Goal: Contribute content

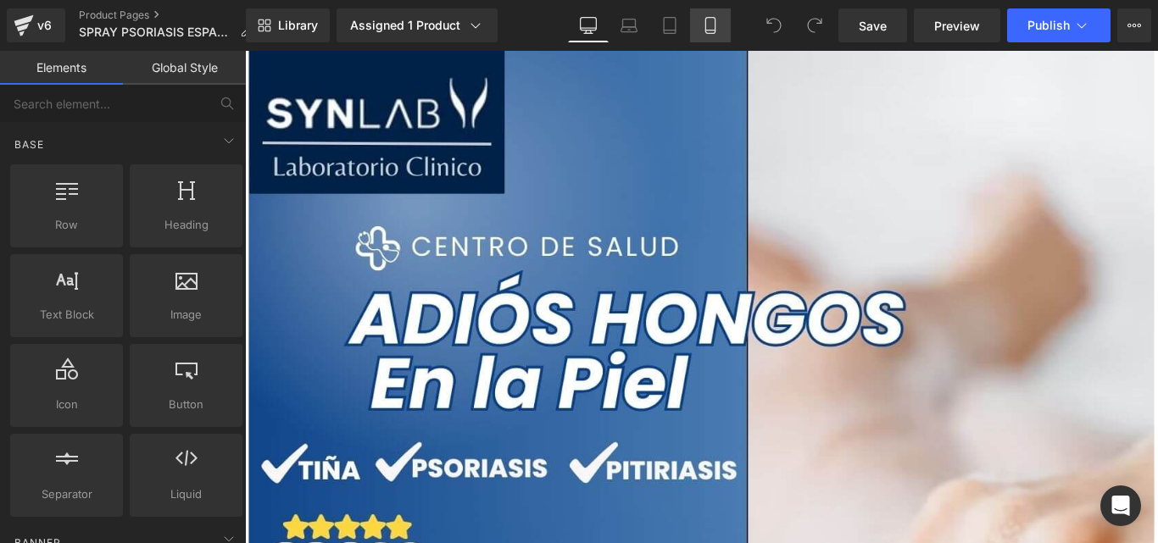
click at [715, 25] on icon at bounding box center [710, 25] width 17 height 17
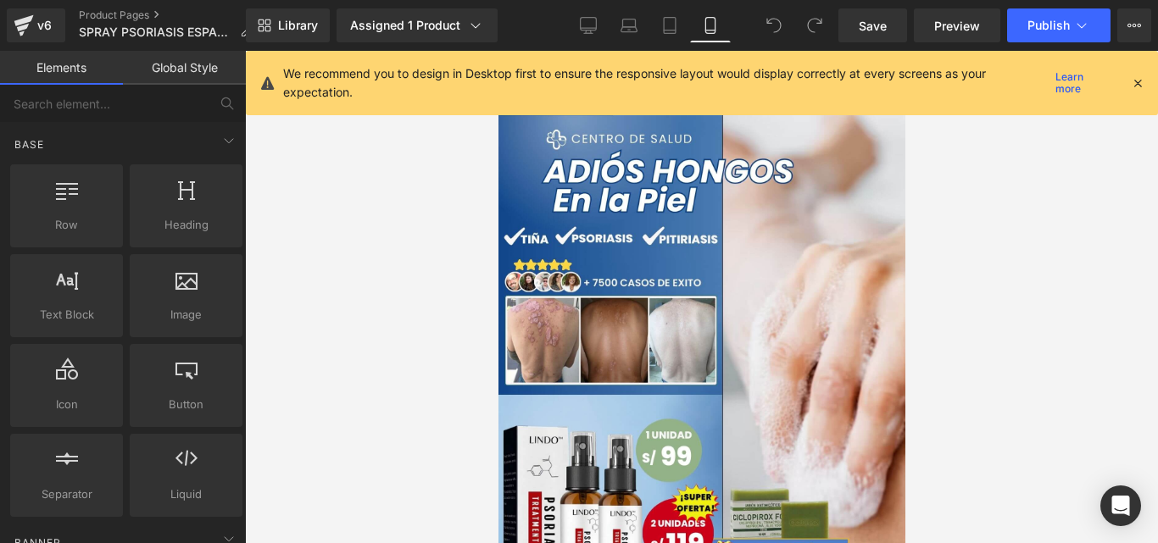
click at [1144, 81] on icon at bounding box center [1137, 82] width 15 height 15
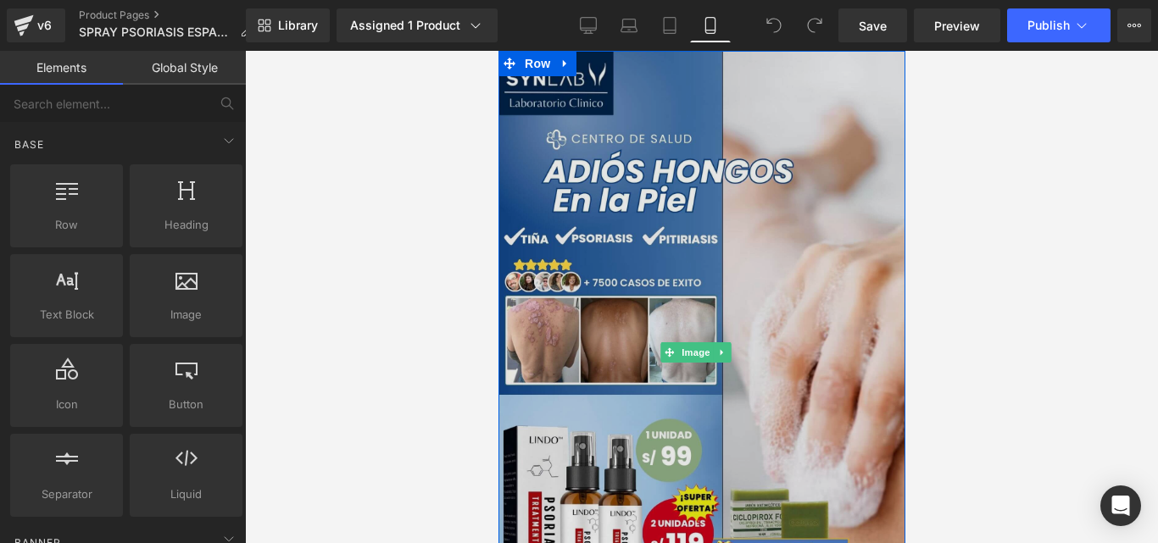
click at [695, 346] on span "Image" at bounding box center [695, 353] width 36 height 20
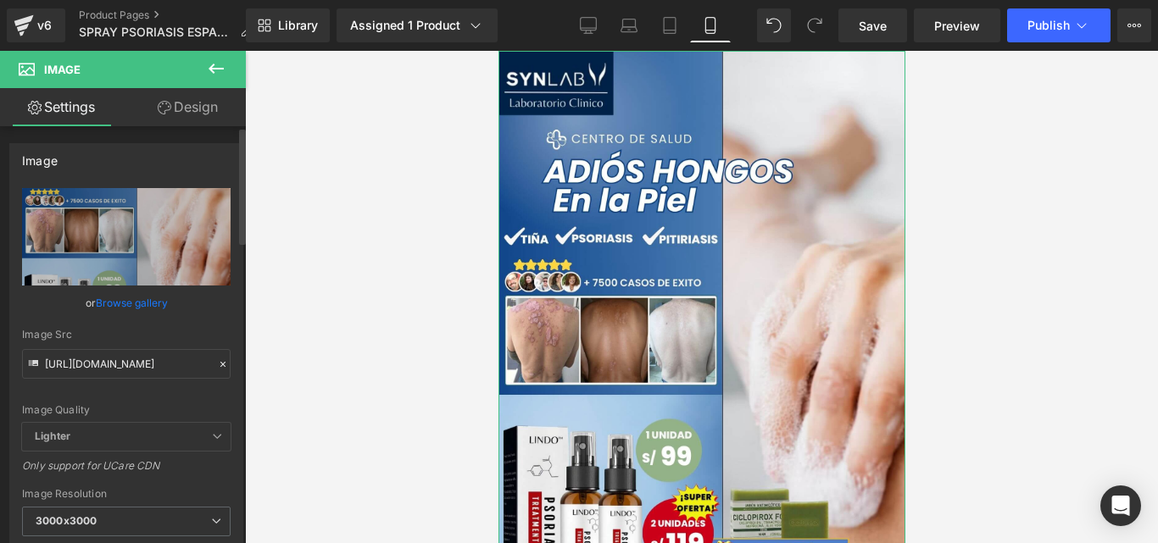
click at [215, 370] on div at bounding box center [222, 364] width 15 height 19
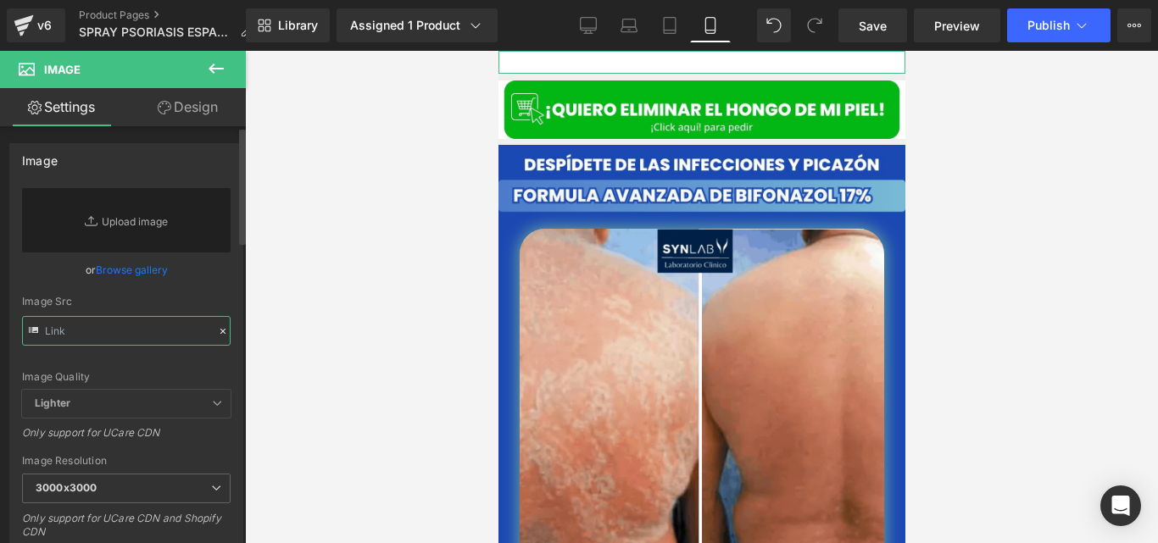
click at [154, 341] on input "text" at bounding box center [126, 331] width 209 height 30
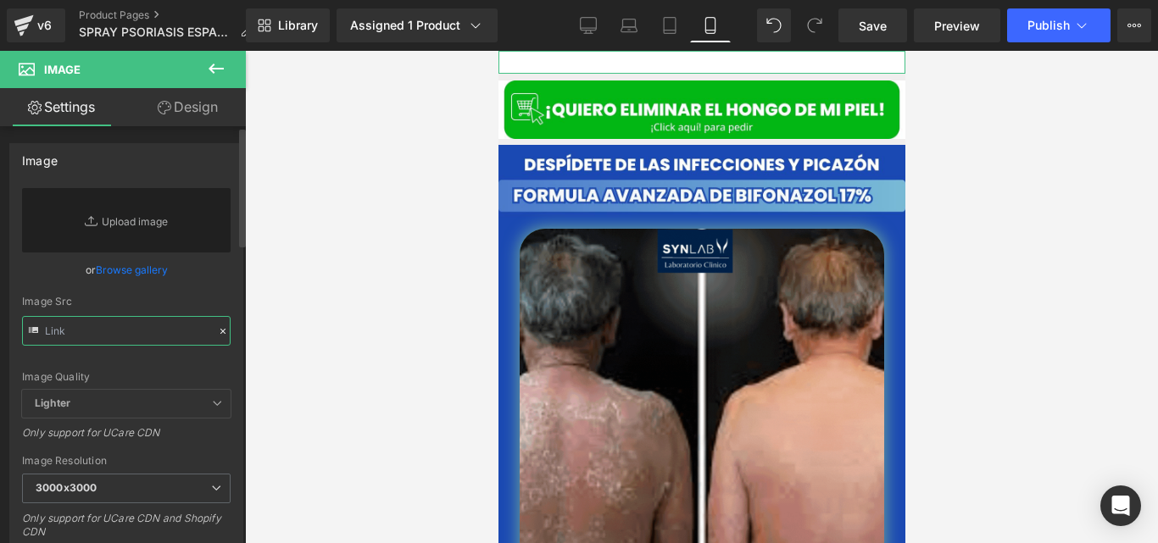
paste input "[URL][DOMAIN_NAME]"
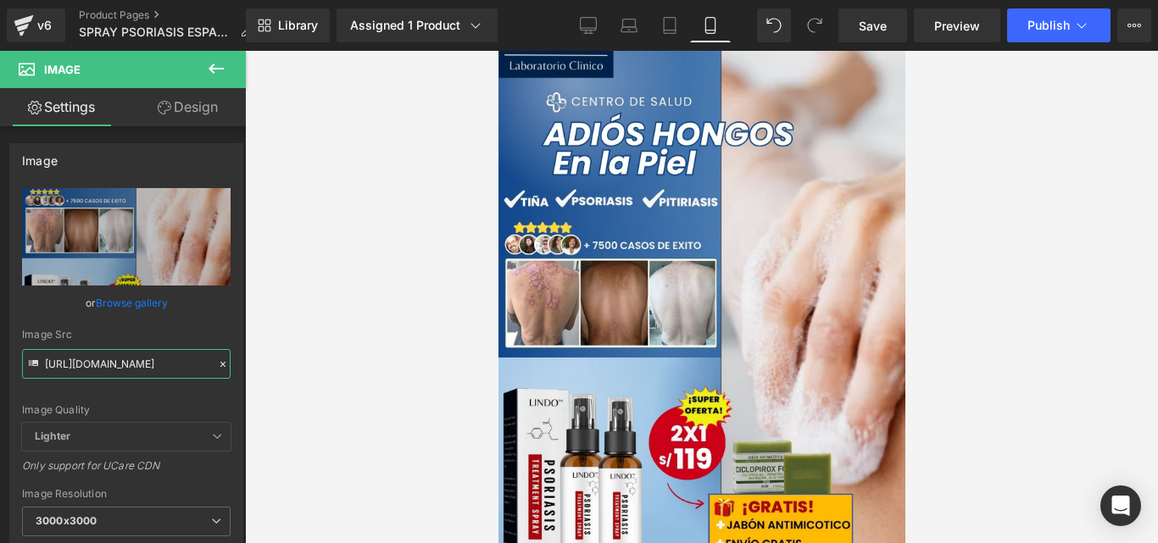
scroll to position [46, 0]
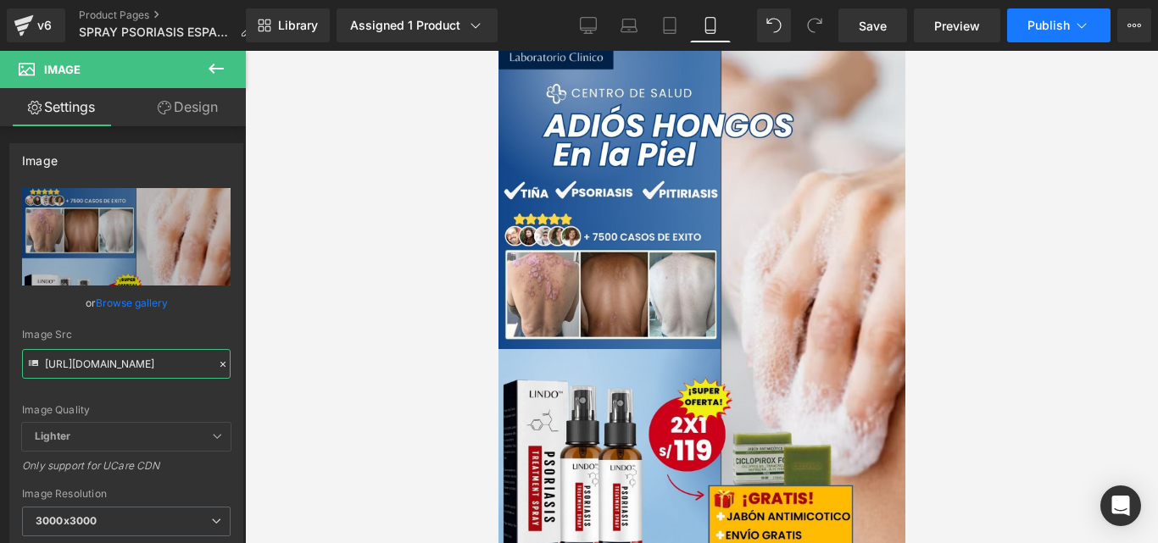
type input "[URL][DOMAIN_NAME]"
click at [1038, 31] on span "Publish" at bounding box center [1049, 26] width 42 height 14
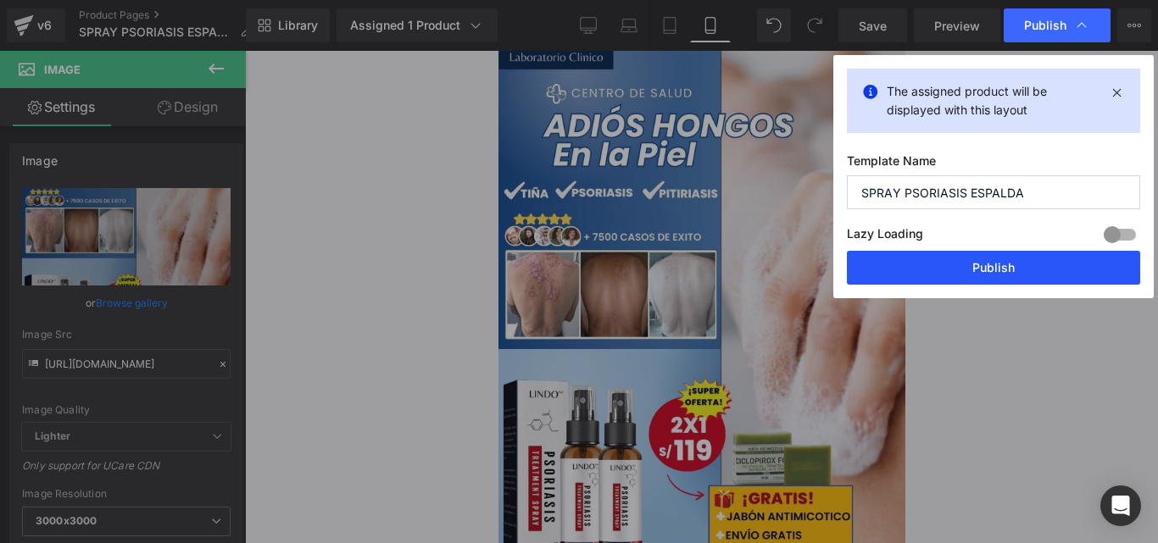
click at [911, 268] on button "Publish" at bounding box center [993, 268] width 293 height 34
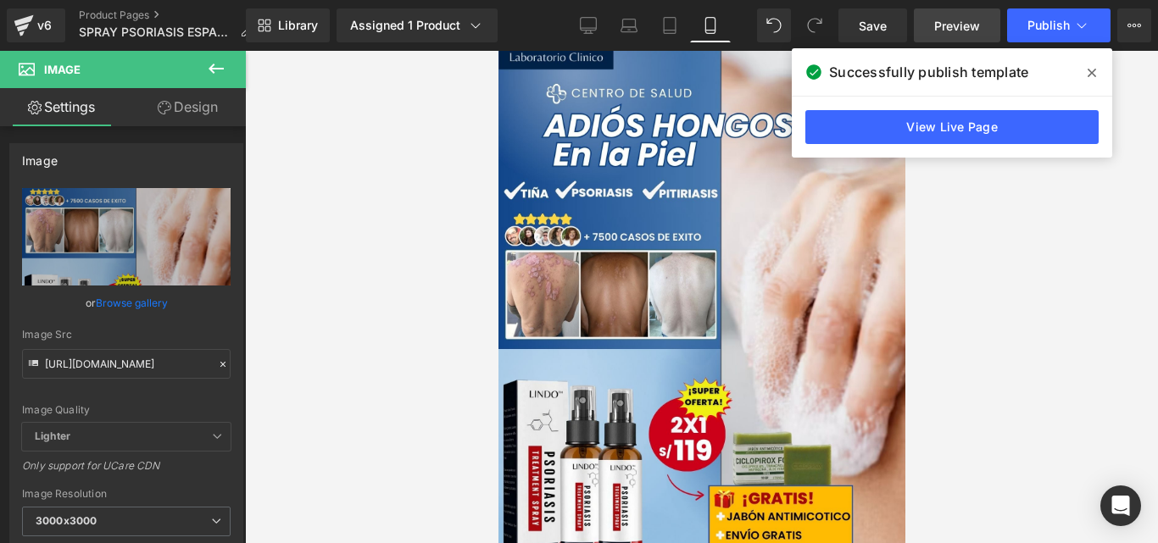
click at [944, 33] on span "Preview" at bounding box center [957, 26] width 46 height 18
